Goal: Task Accomplishment & Management: Use online tool/utility

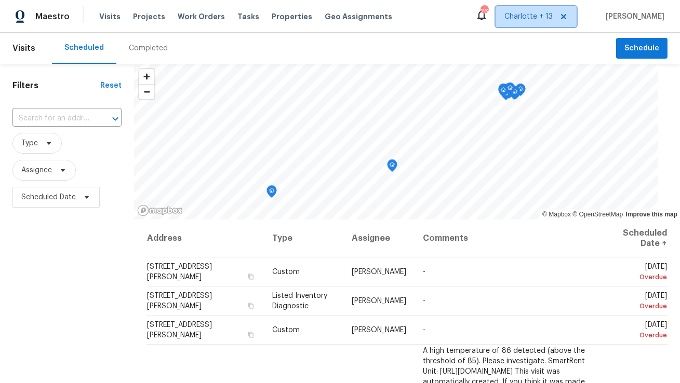
click at [568, 20] on icon at bounding box center [564, 16] width 8 height 8
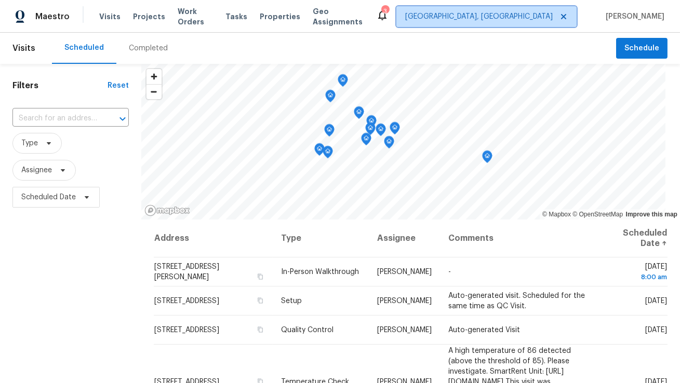
click at [553, 23] on span "[GEOGRAPHIC_DATA], [GEOGRAPHIC_DATA]" at bounding box center [486, 16] width 180 height 21
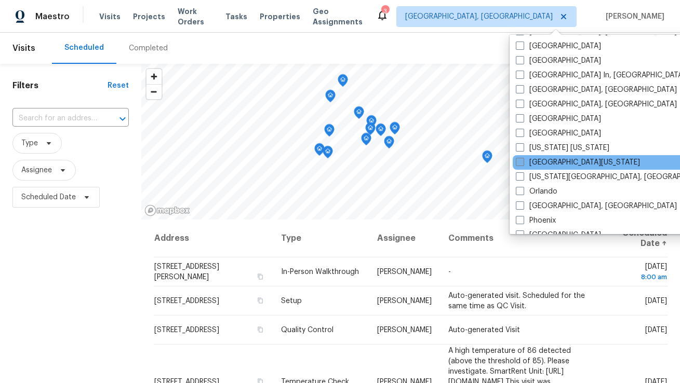
scroll to position [430, 0]
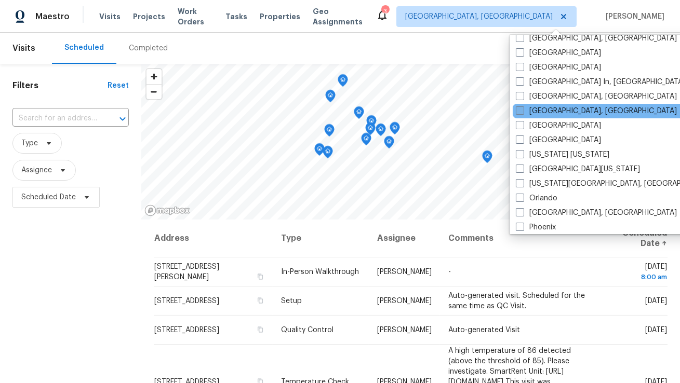
click at [536, 111] on label "[GEOGRAPHIC_DATA], [GEOGRAPHIC_DATA]" at bounding box center [596, 111] width 161 height 10
click at [523, 111] on input "[GEOGRAPHIC_DATA], [GEOGRAPHIC_DATA]" at bounding box center [519, 109] width 7 height 7
checkbox input "true"
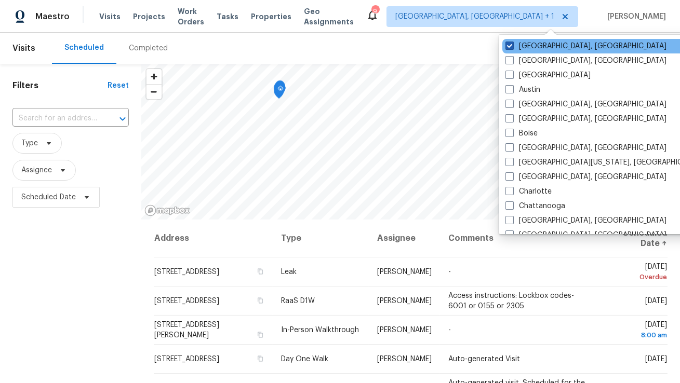
click at [525, 45] on label "[GEOGRAPHIC_DATA], [GEOGRAPHIC_DATA]" at bounding box center [586, 46] width 161 height 10
click at [512, 45] on input "[GEOGRAPHIC_DATA], [GEOGRAPHIC_DATA]" at bounding box center [509, 44] width 7 height 7
checkbox input "false"
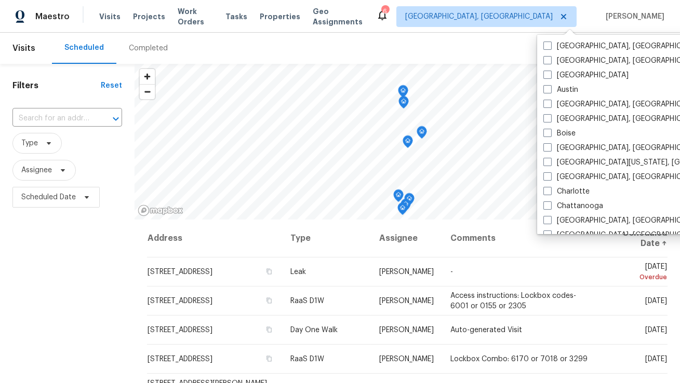
click at [483, 48] on div "Scheduled Completed" at bounding box center [334, 48] width 564 height 31
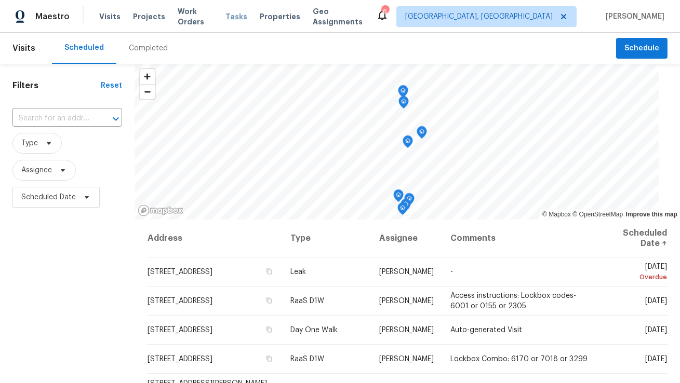
click at [238, 16] on span "Tasks" at bounding box center [237, 16] width 22 height 7
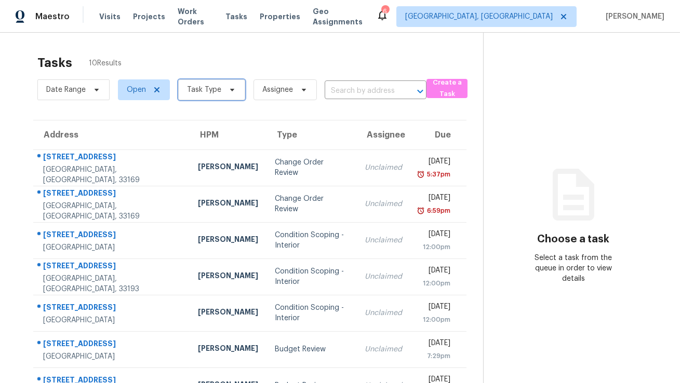
click at [230, 89] on icon at bounding box center [232, 90] width 4 height 3
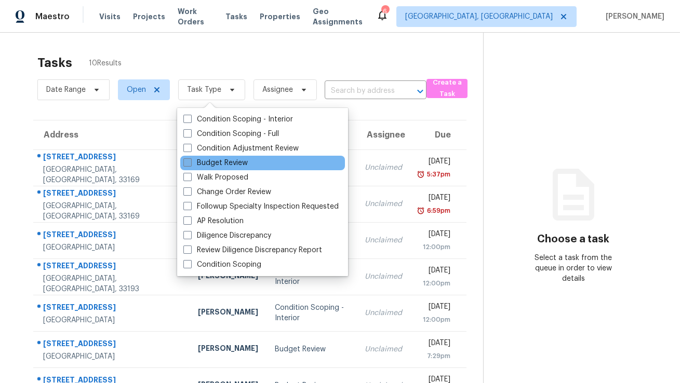
click at [233, 165] on label "Budget Review" at bounding box center [215, 163] width 64 height 10
click at [190, 165] on input "Budget Review" at bounding box center [186, 161] width 7 height 7
checkbox input "true"
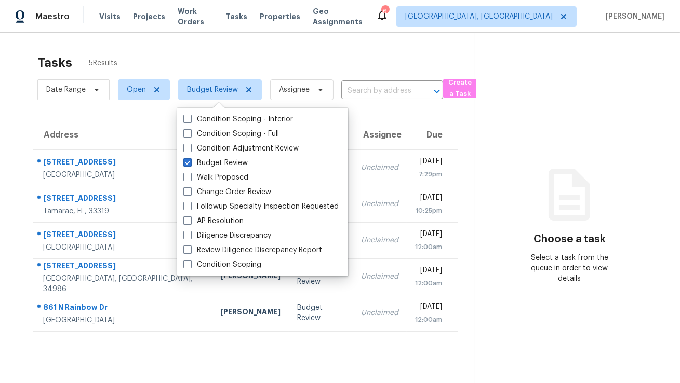
click at [313, 57] on div "Tasks 5 Results" at bounding box center [256, 62] width 438 height 27
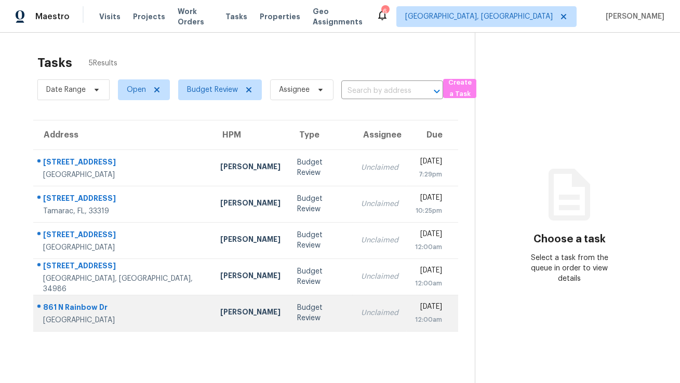
click at [289, 323] on td "Budget Review" at bounding box center [321, 313] width 64 height 36
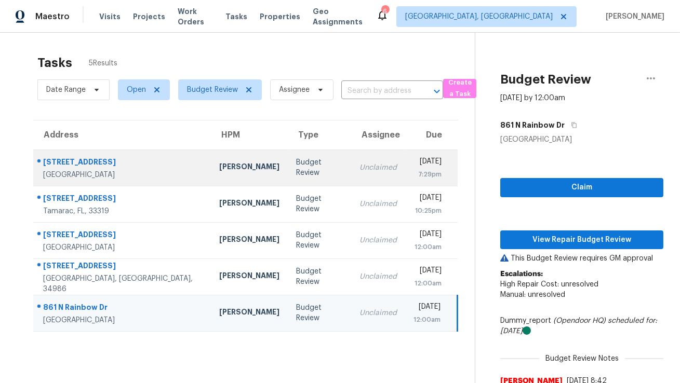
click at [296, 168] on div "Budget Review" at bounding box center [319, 167] width 47 height 21
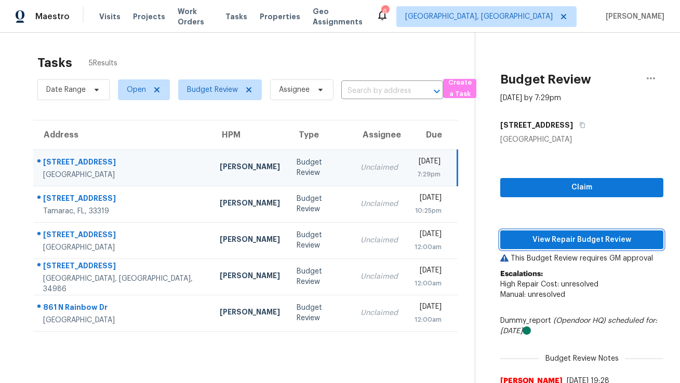
click at [521, 241] on span "View Repair Budget Review" at bounding box center [582, 240] width 147 height 13
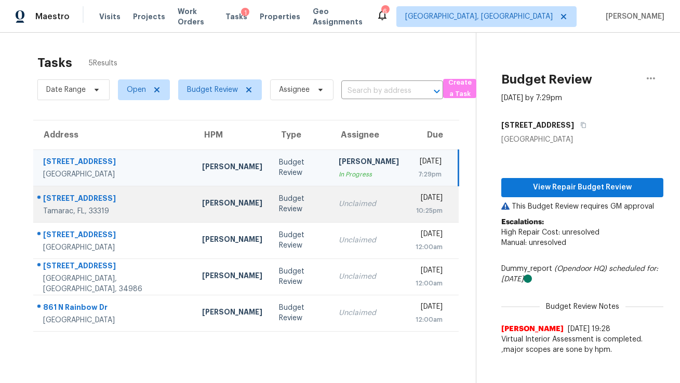
click at [279, 201] on div "Budget Review" at bounding box center [300, 204] width 43 height 21
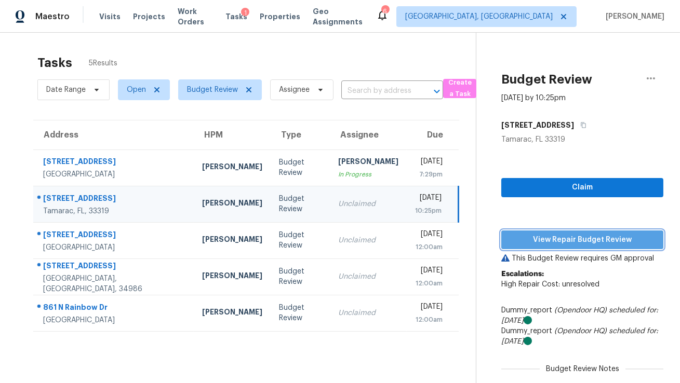
click at [543, 239] on span "View Repair Budget Review" at bounding box center [582, 240] width 145 height 13
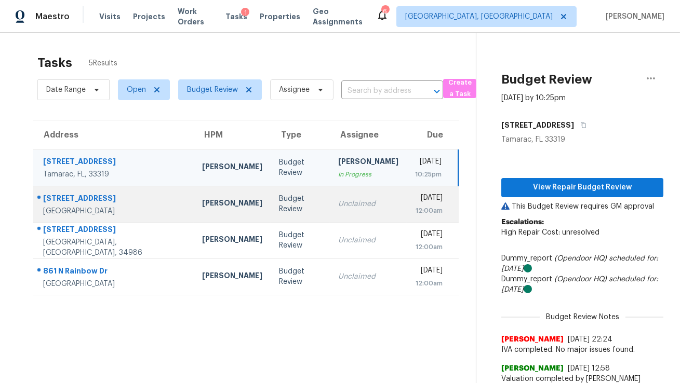
click at [338, 206] on div "Unclaimed" at bounding box center [368, 204] width 60 height 10
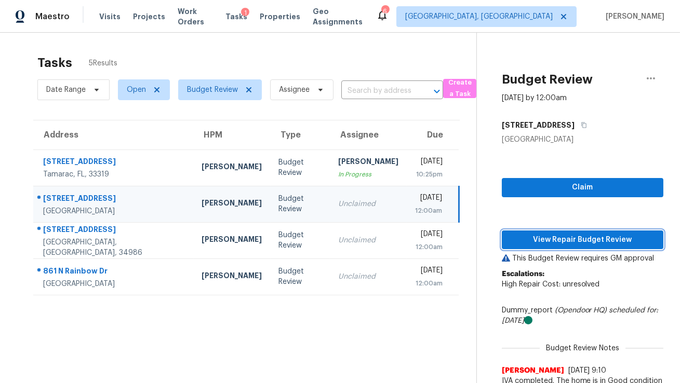
click at [512, 240] on span "View Repair Budget Review" at bounding box center [582, 240] width 145 height 13
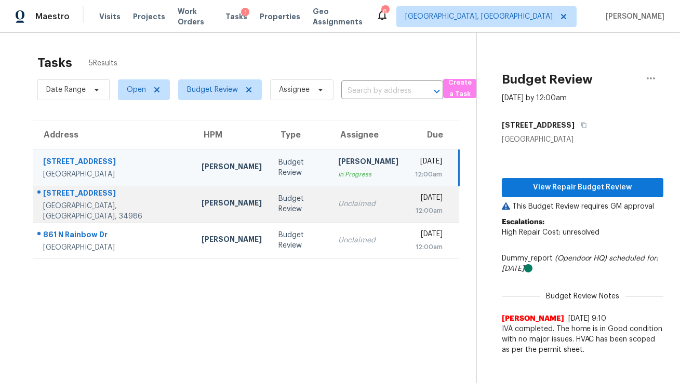
click at [279, 202] on div "Budget Review" at bounding box center [300, 204] width 43 height 21
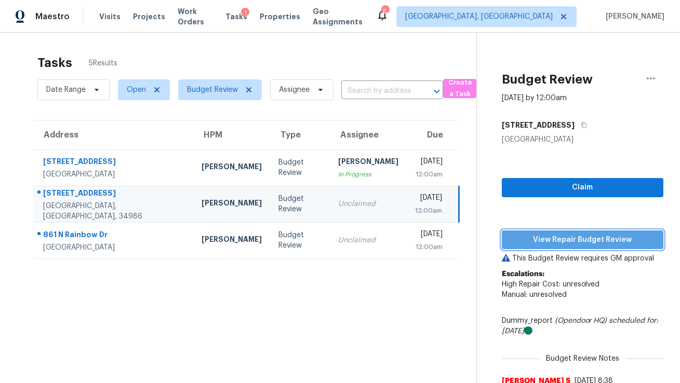
click at [530, 240] on span "View Repair Budget Review" at bounding box center [582, 240] width 145 height 13
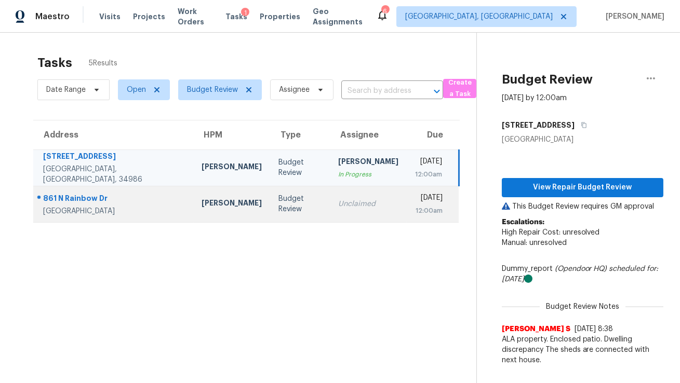
click at [279, 201] on div "Budget Review" at bounding box center [300, 204] width 43 height 21
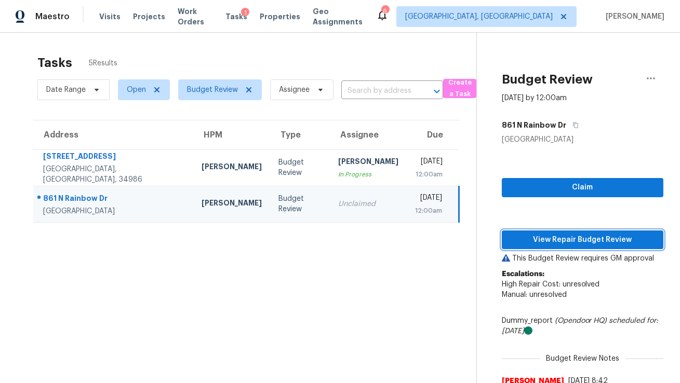
click at [537, 242] on span "View Repair Budget Review" at bounding box center [582, 240] width 145 height 13
